Goal: Find specific page/section: Find specific page/section

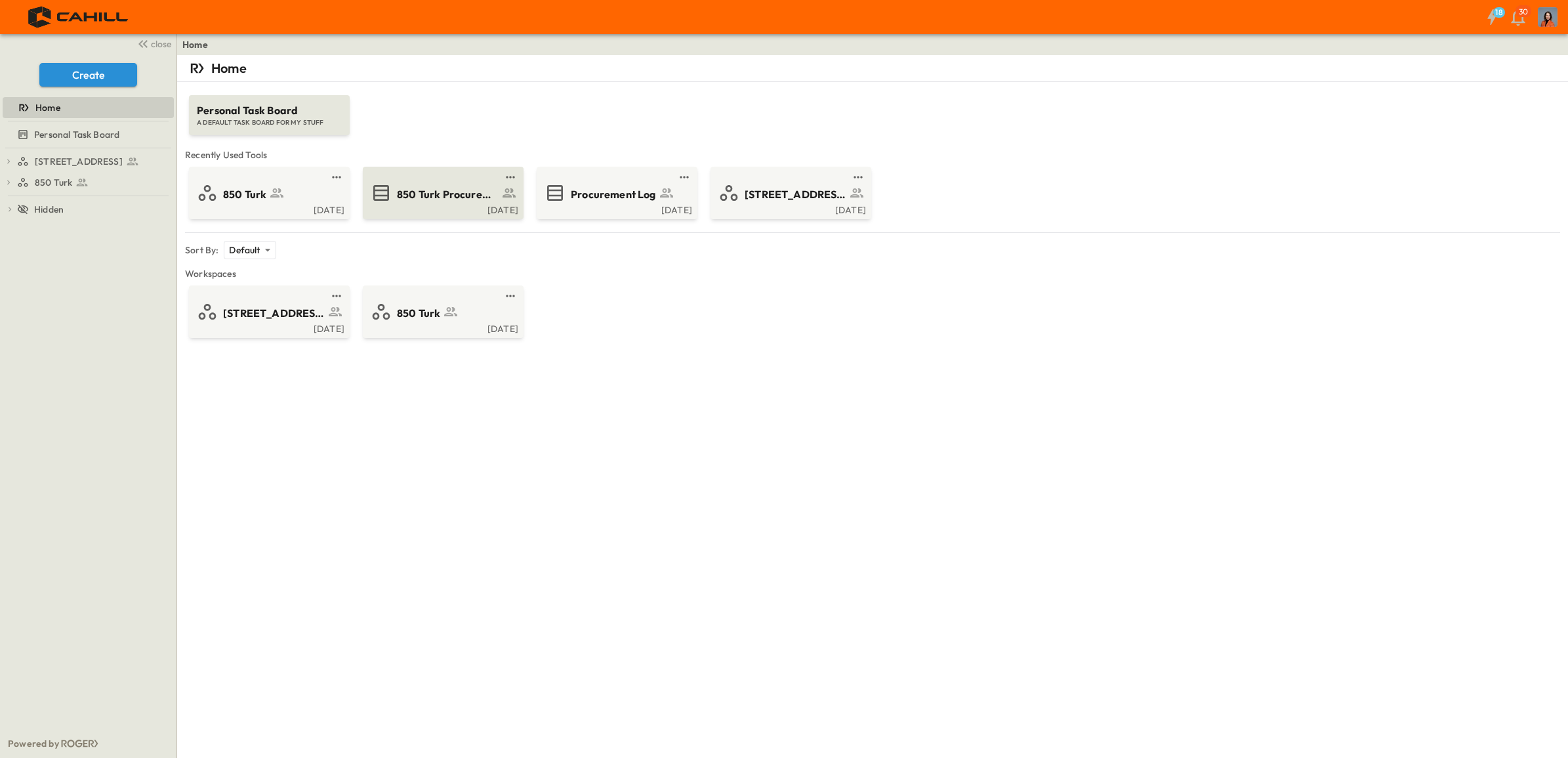
click at [447, 193] on span "850 Turk Procurement Log" at bounding box center [448, 195] width 102 height 15
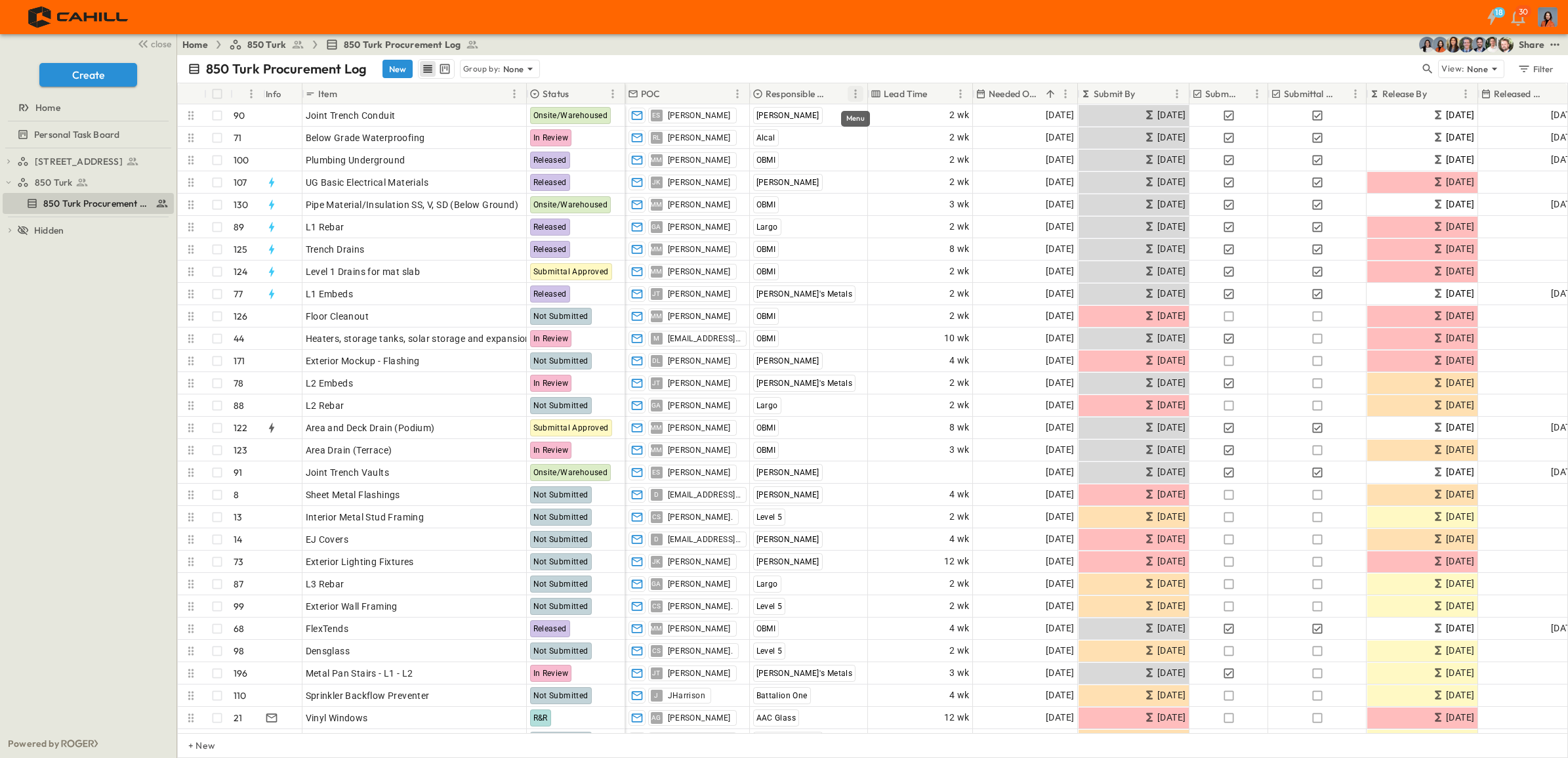
click at [853, 92] on icon "Menu" at bounding box center [855, 94] width 13 height 13
click at [765, 116] on span "Group by Responsible Contractor" at bounding box center [782, 117] width 141 height 13
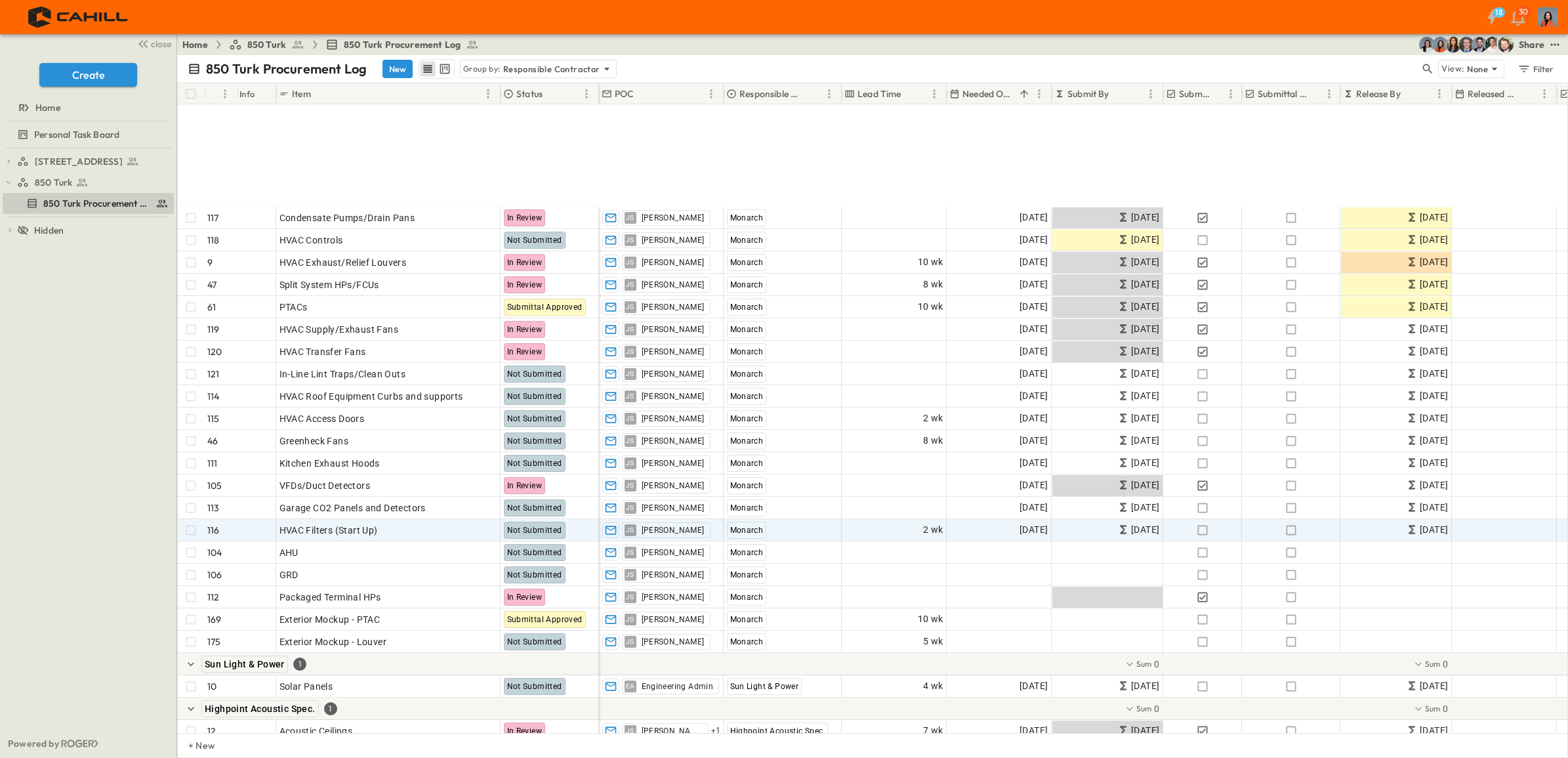
scroll to position [1312, 0]
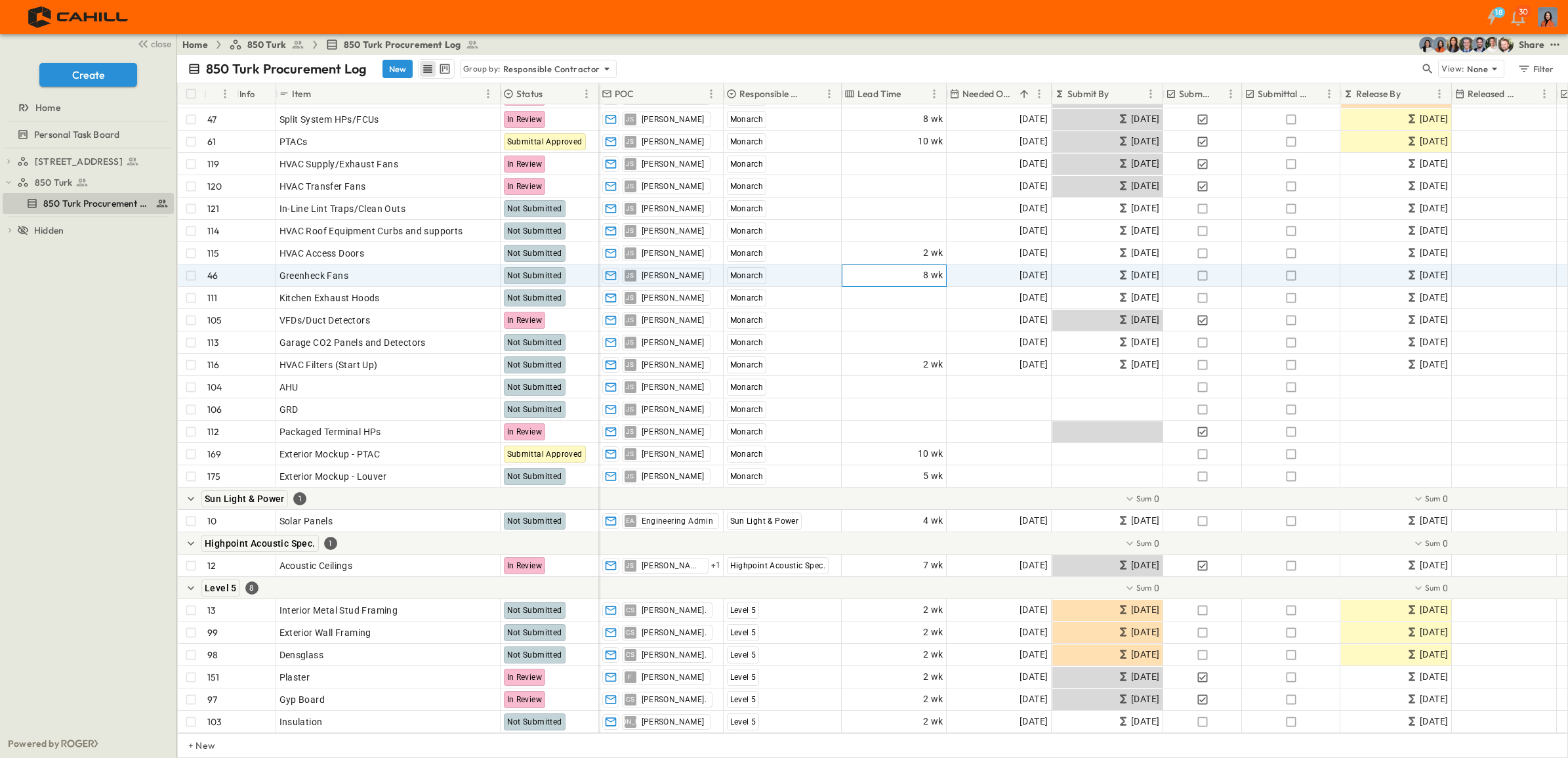
click at [925, 273] on span "8 wk" at bounding box center [933, 275] width 20 height 15
type input "**"
